Goal: Information Seeking & Learning: Find specific fact

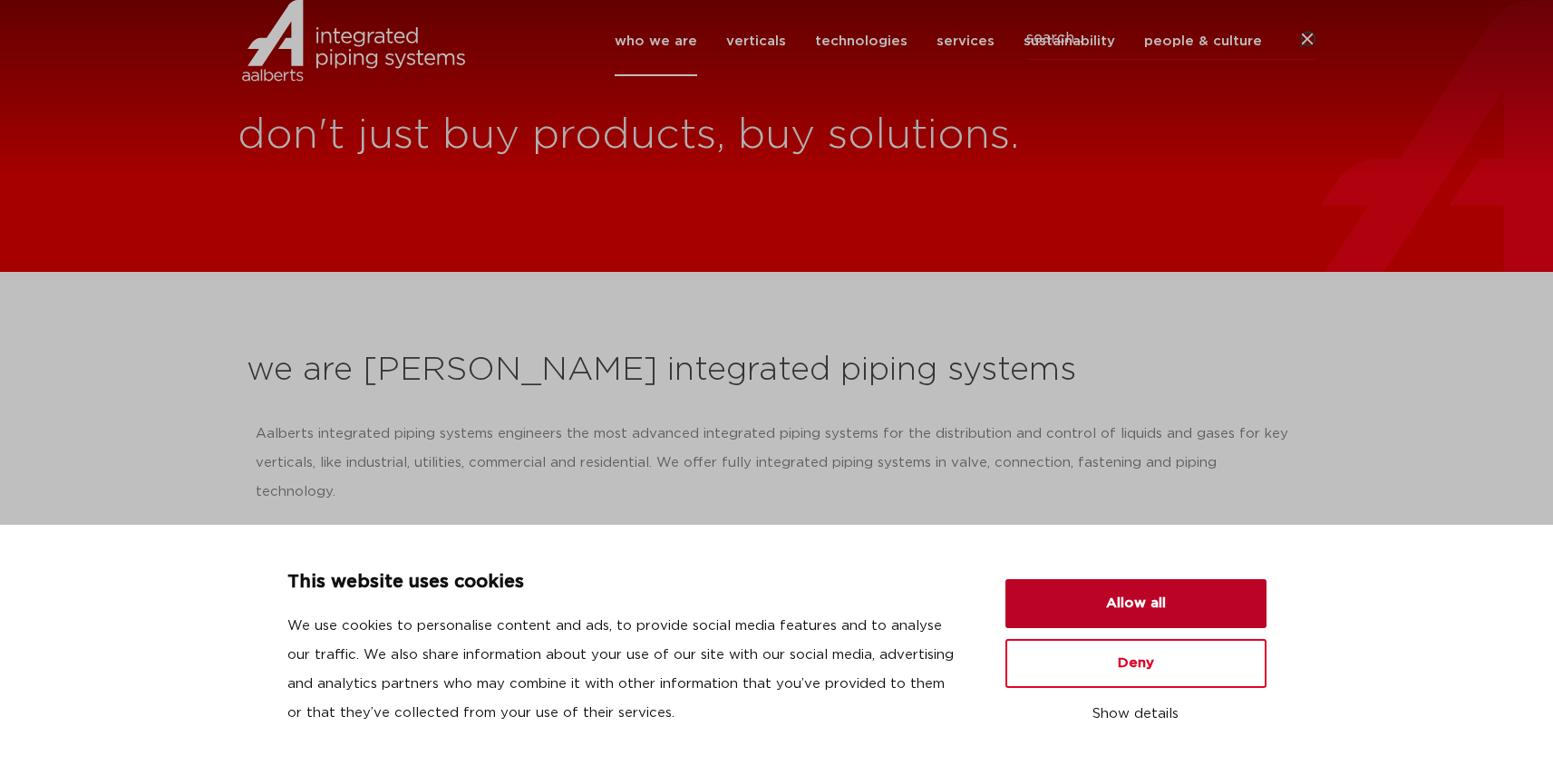
click at [1151, 608] on button "Allow all" at bounding box center [1135, 603] width 261 height 49
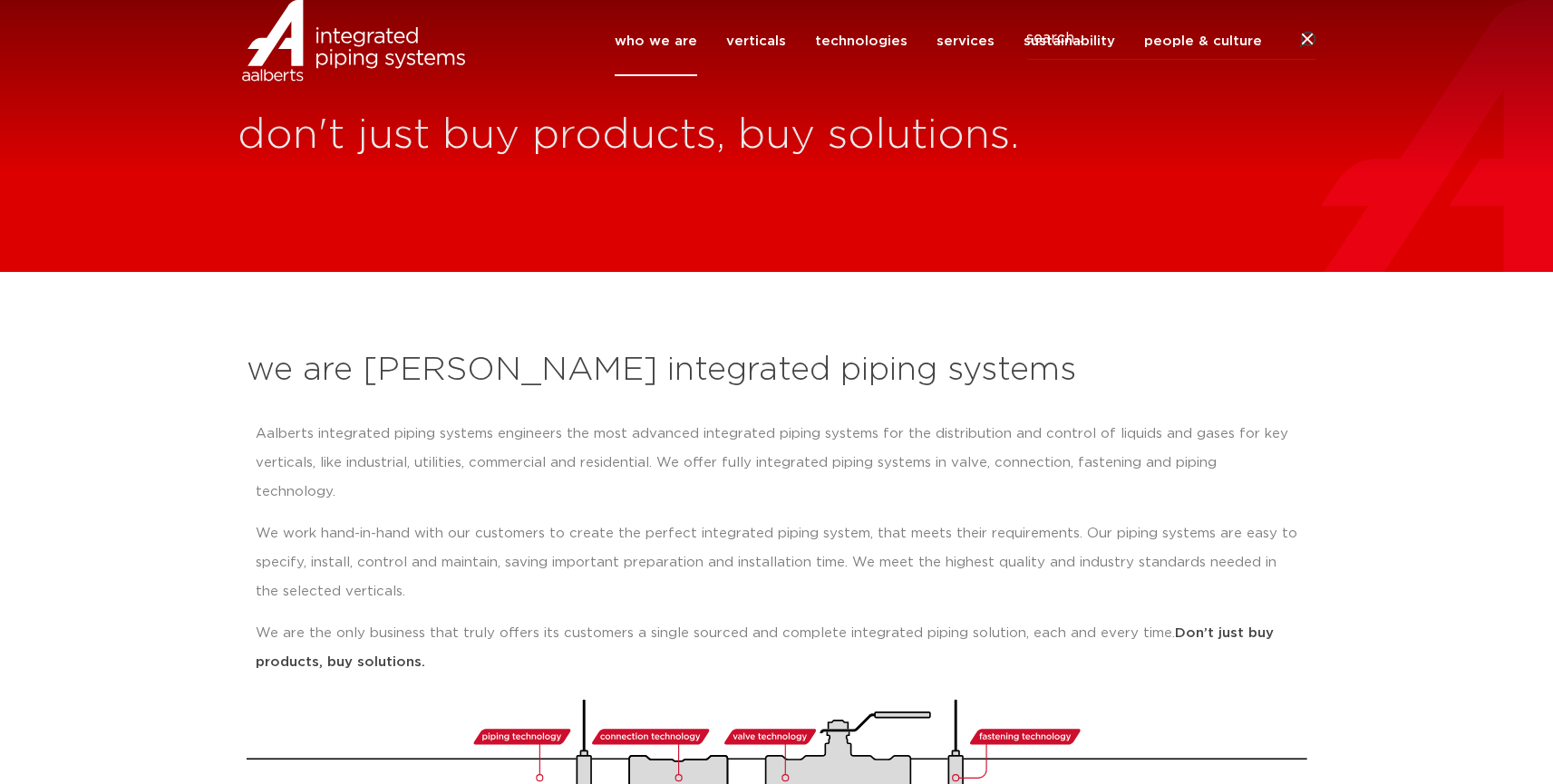
click at [1305, 51] on icon at bounding box center [1306, 39] width 21 height 21
click at [1065, 60] on input "Search" at bounding box center [1171, 39] width 290 height 42
click button "Search" at bounding box center [0, 0] width 0 height 0
click at [1249, 60] on input "apollo ball valves" at bounding box center [1171, 39] width 290 height 42
drag, startPoint x: 1075, startPoint y: 65, endPoint x: 901, endPoint y: 35, distance: 176.6
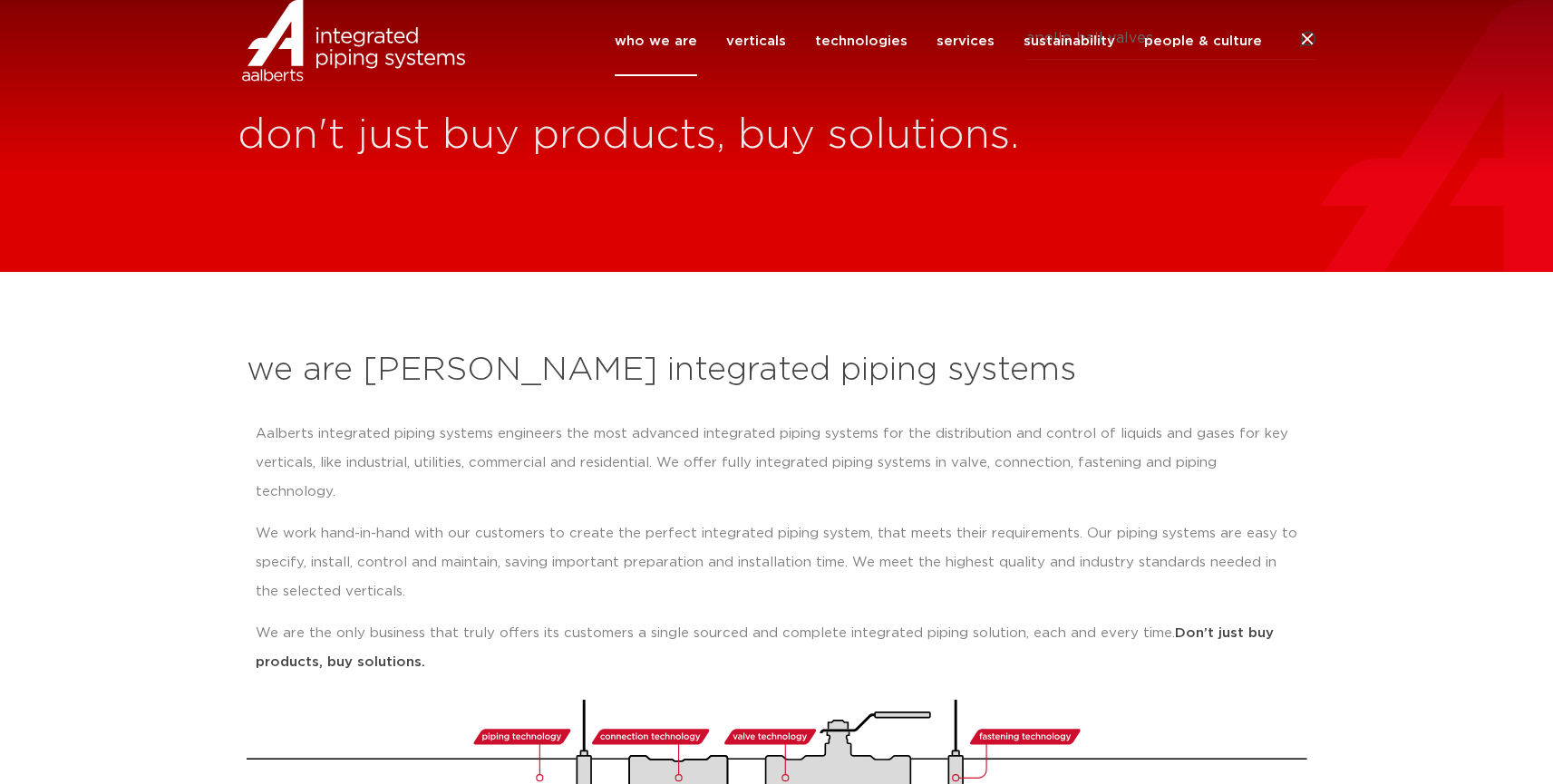
click at [901, 35] on div "who we are we are Aalberts integrated piping systems our mission our regions ou…" at bounding box center [776, 41] width 1079 height 81
click at [1167, 60] on input "apollo ball valves" at bounding box center [1171, 39] width 290 height 42
drag, startPoint x: 1166, startPoint y: 67, endPoint x: 1075, endPoint y: 62, distance: 91.1
click at [1075, 60] on input "apollo ball valves" at bounding box center [1171, 39] width 290 height 42
type input "apollo 76-100"
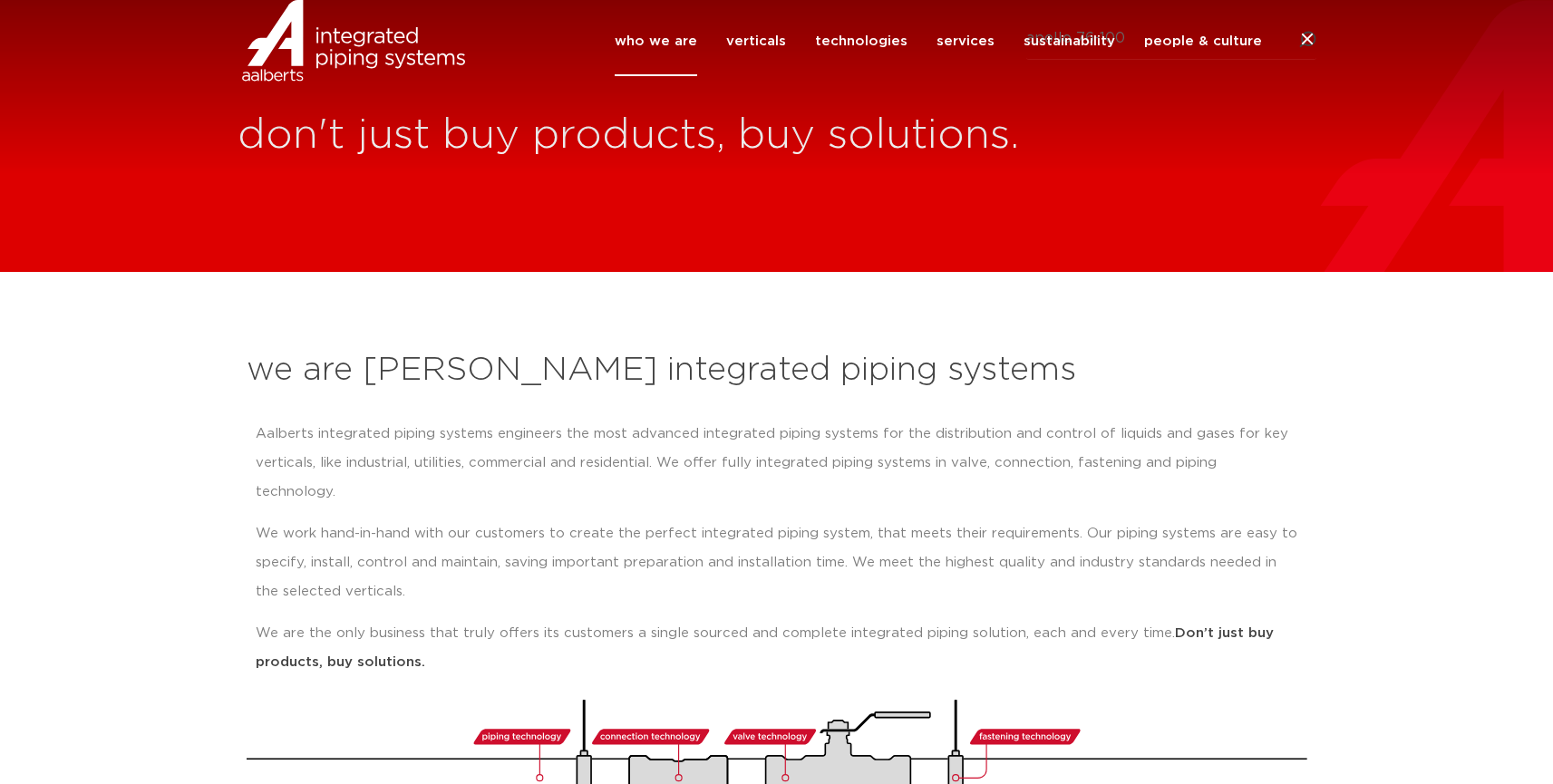
click button "Search" at bounding box center [0, 0] width 0 height 0
